Goal: Check status: Check status

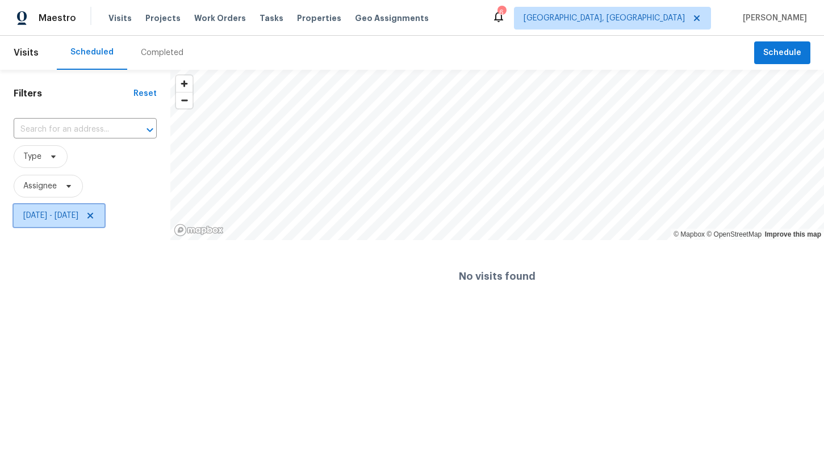
click at [78, 219] on span "[DATE] - [DATE]" at bounding box center [50, 215] width 55 height 11
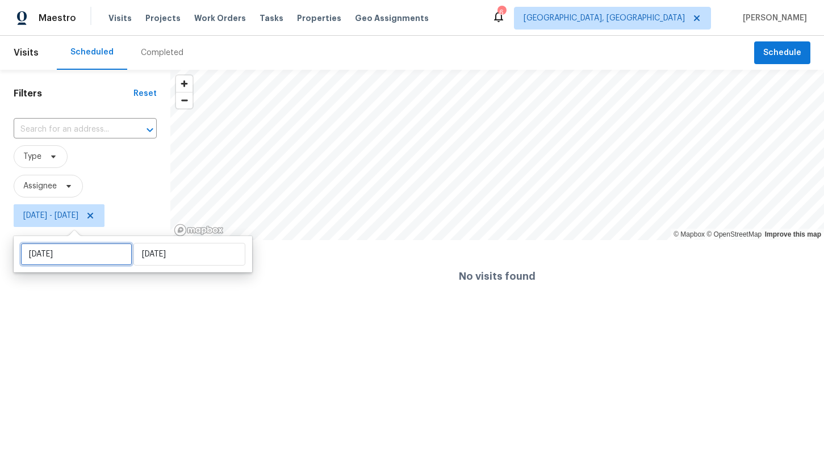
select select "8"
select select "2025"
select select "9"
select select "2025"
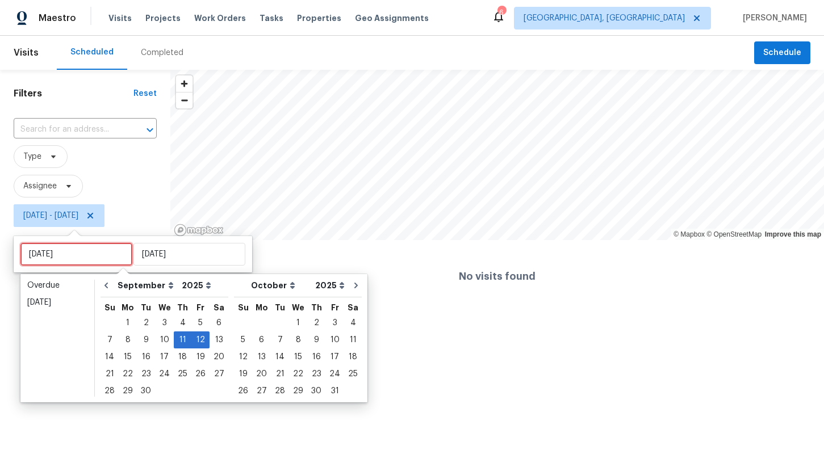
click at [80, 249] on input "[DATE]" at bounding box center [76, 254] width 112 height 23
type input "[DATE]"
click at [129, 359] on div "15" at bounding box center [128, 357] width 18 height 16
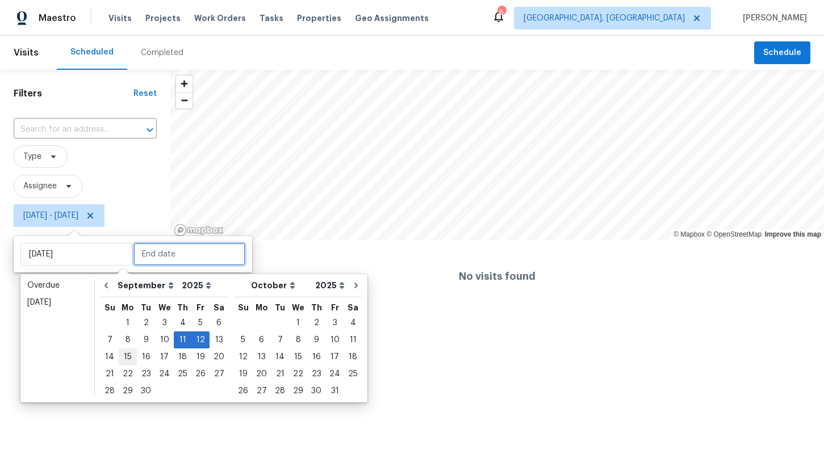
type input "[DATE]"
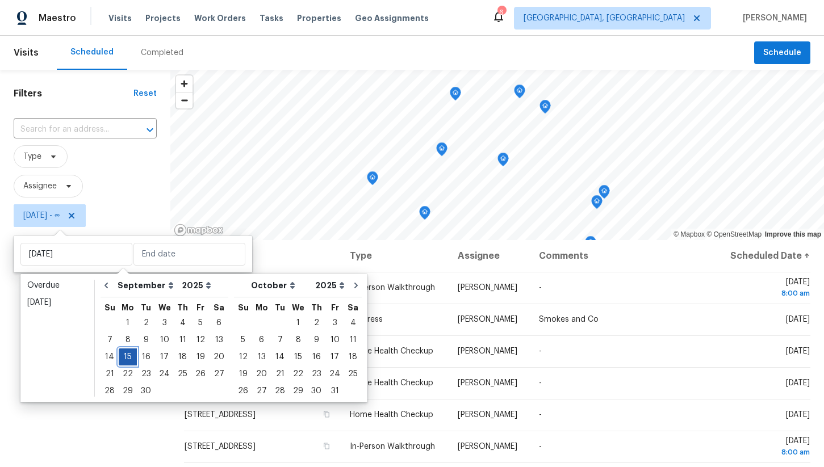
click at [129, 359] on div "15" at bounding box center [128, 357] width 18 height 16
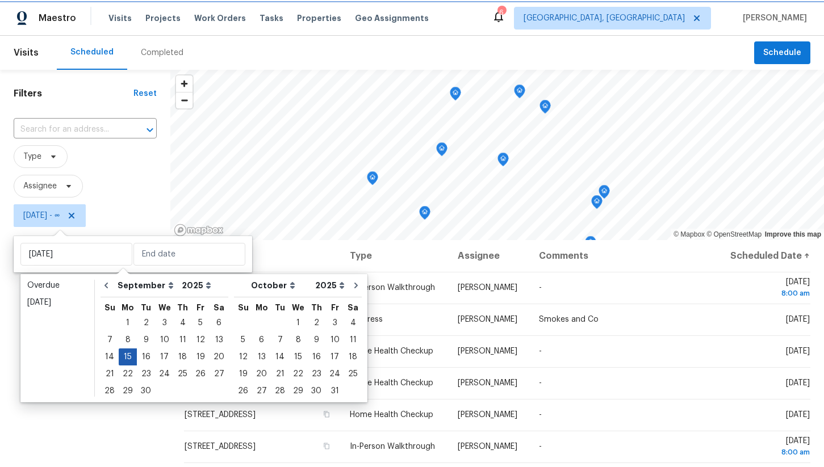
type input "[DATE]"
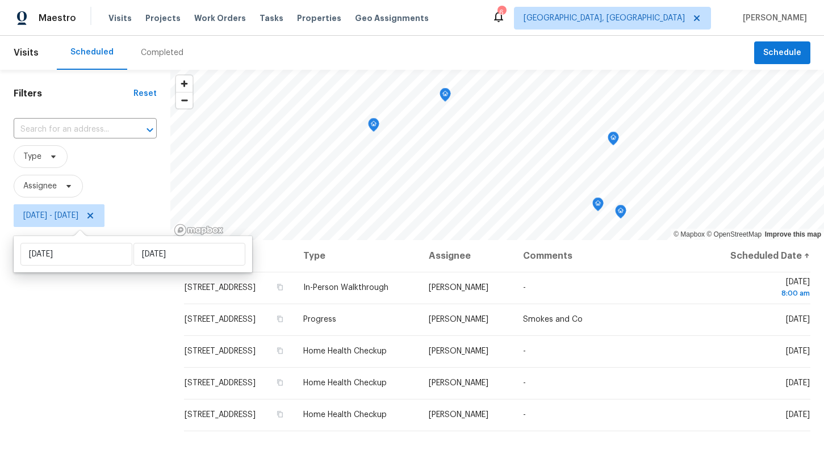
click at [115, 329] on div "Filters Reset ​ Type Assignee [DATE] - [DATE]" at bounding box center [85, 342] width 170 height 544
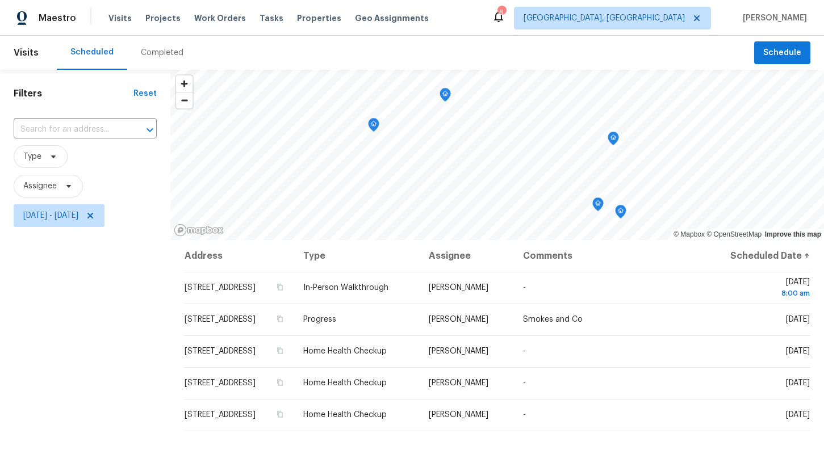
scroll to position [56, 0]
